Goal: Information Seeking & Learning: Learn about a topic

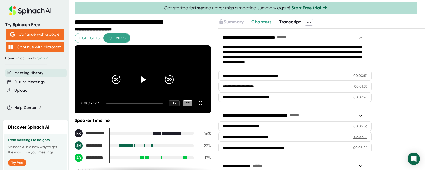
click at [284, 23] on span "Transcript" at bounding box center [290, 22] width 22 height 6
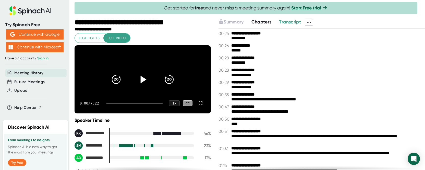
click at [138, 79] on icon at bounding box center [142, 79] width 13 height 13
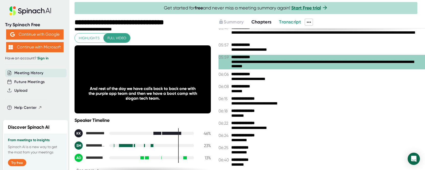
scroll to position [748, 0]
